Goal: Task Accomplishment & Management: Manage account settings

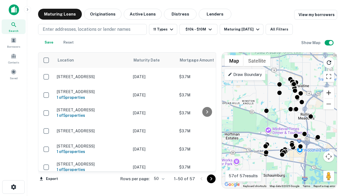
click at [329, 93] on button "Zoom in" at bounding box center [328, 92] width 11 height 11
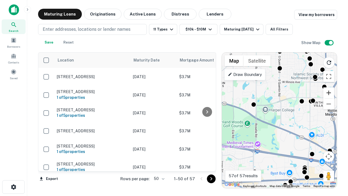
click at [329, 93] on button "Zoom in" at bounding box center [328, 92] width 11 height 11
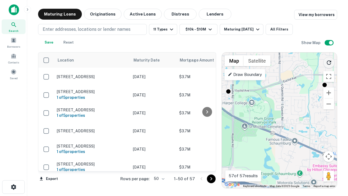
click at [329, 61] on icon "Reload search area" at bounding box center [329, 62] width 7 height 7
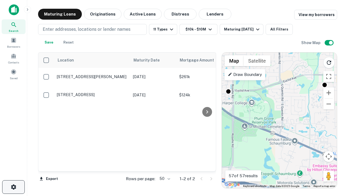
click at [13, 187] on icon "button" at bounding box center [13, 186] width 7 height 7
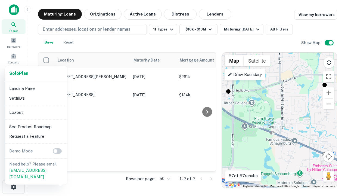
click at [36, 112] on li "Logout" at bounding box center [36, 112] width 58 height 10
